Goal: Find specific page/section: Find specific page/section

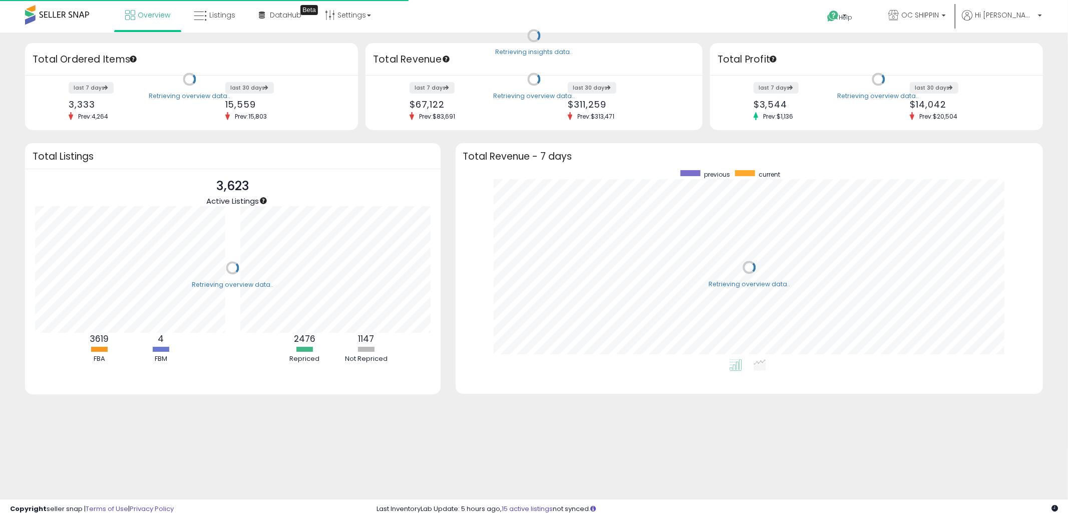
scroll to position [189, 568]
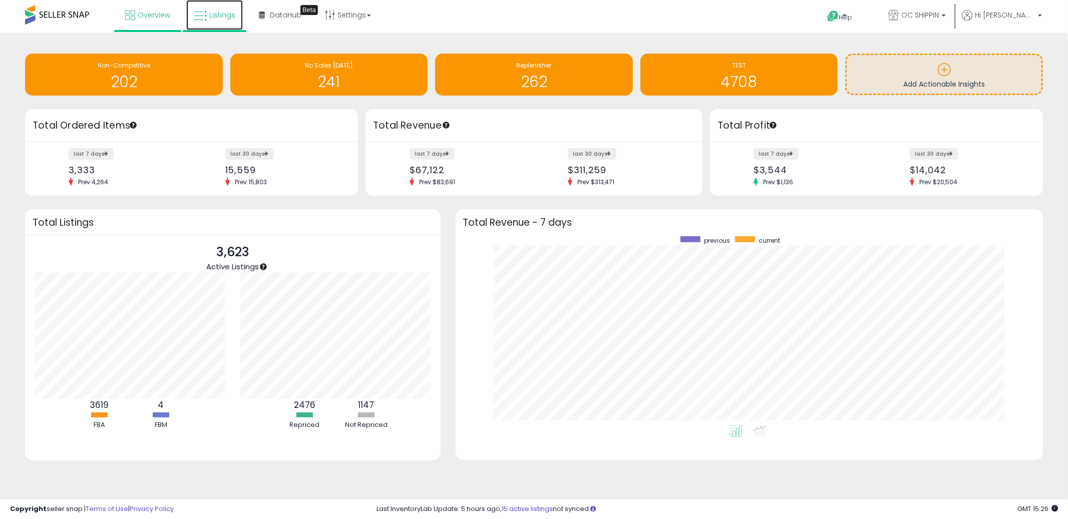
click at [220, 23] on link "Listings" at bounding box center [214, 15] width 57 height 30
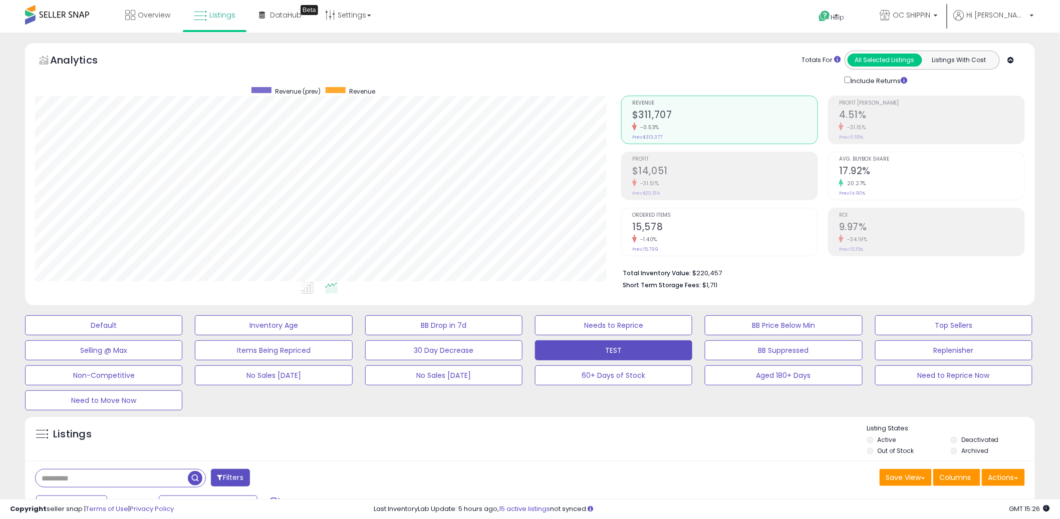
scroll to position [205, 586]
